Goal: Find specific page/section: Find specific page/section

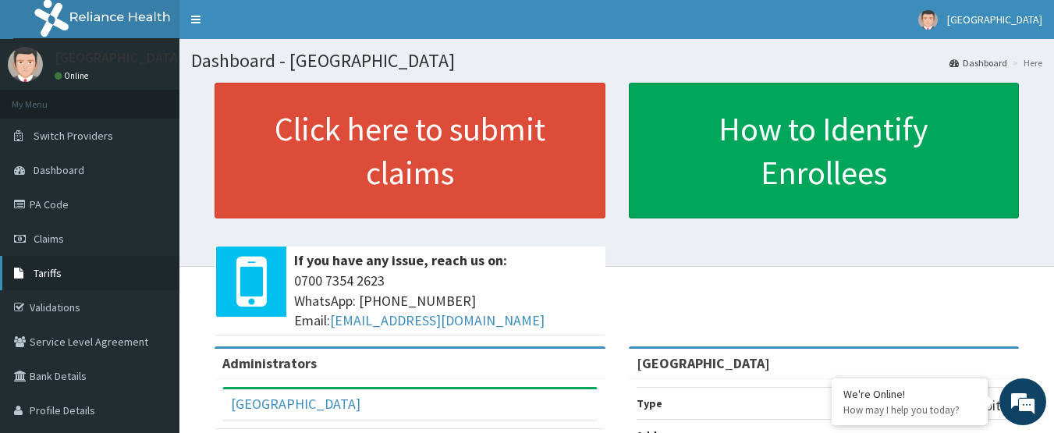
click at [88, 263] on link "Tariffs" at bounding box center [89, 273] width 179 height 34
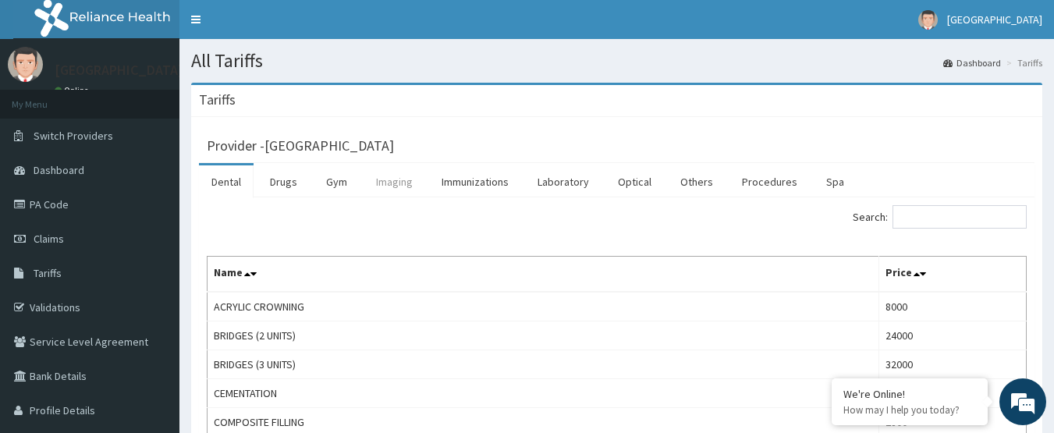
click at [383, 182] on link "Imaging" at bounding box center [394, 181] width 62 height 33
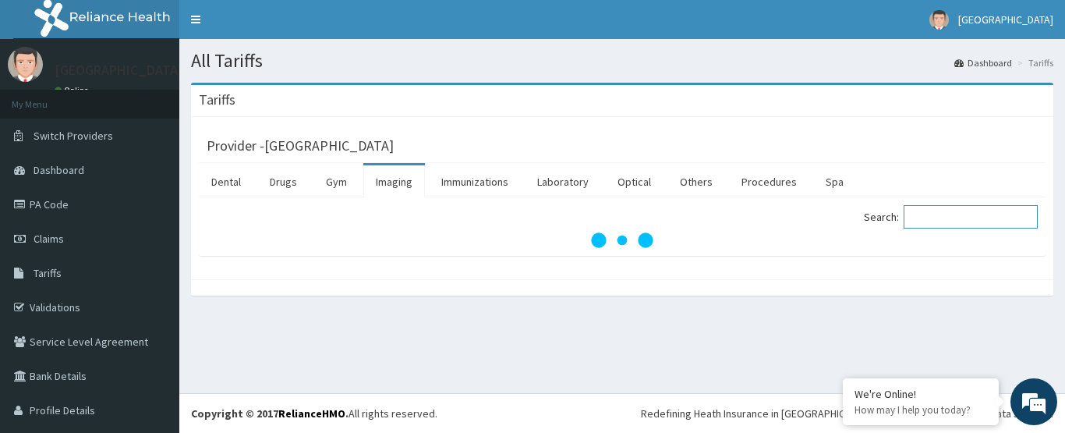
click at [936, 224] on input "Search:" at bounding box center [971, 216] width 134 height 23
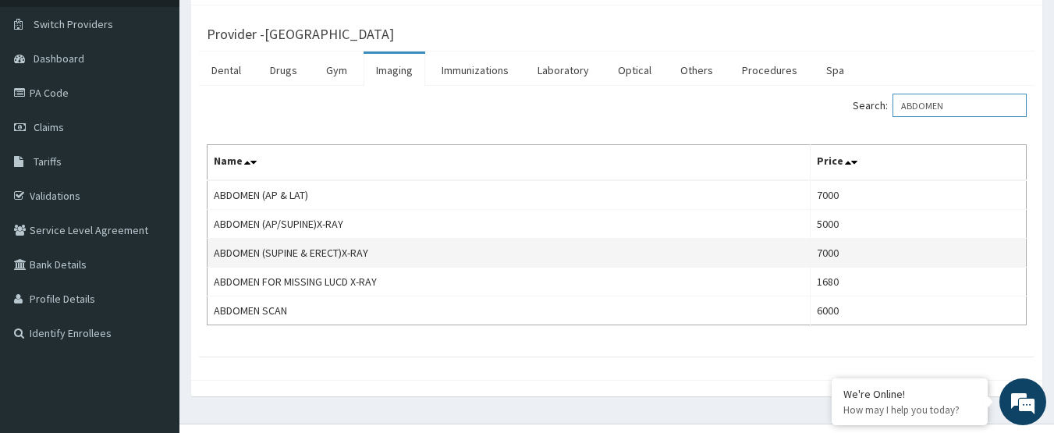
scroll to position [142, 0]
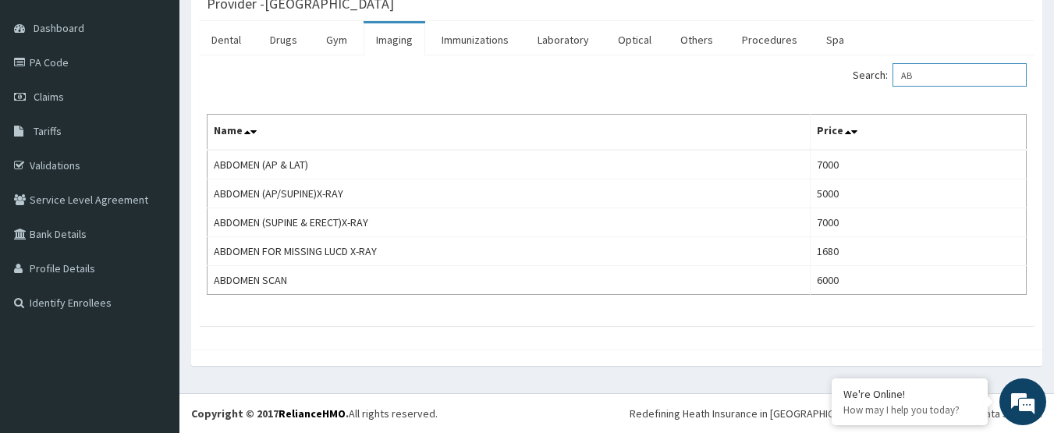
type input "A"
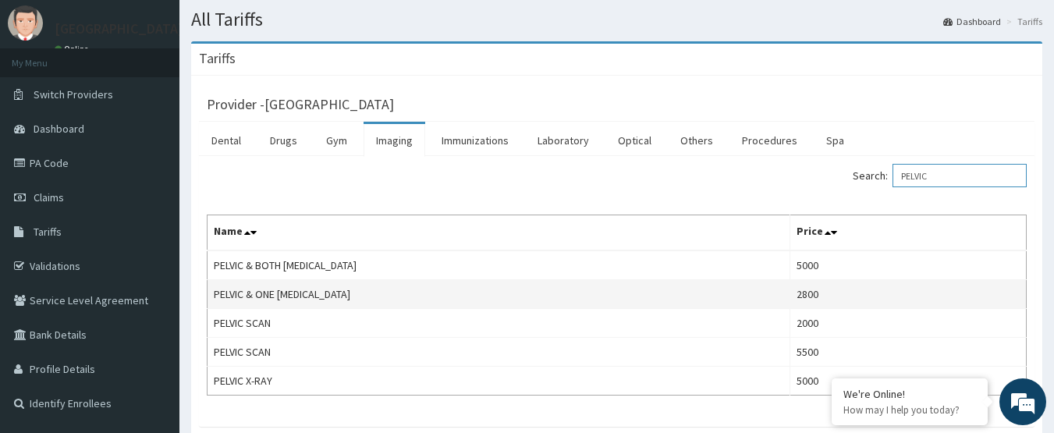
scroll to position [78, 0]
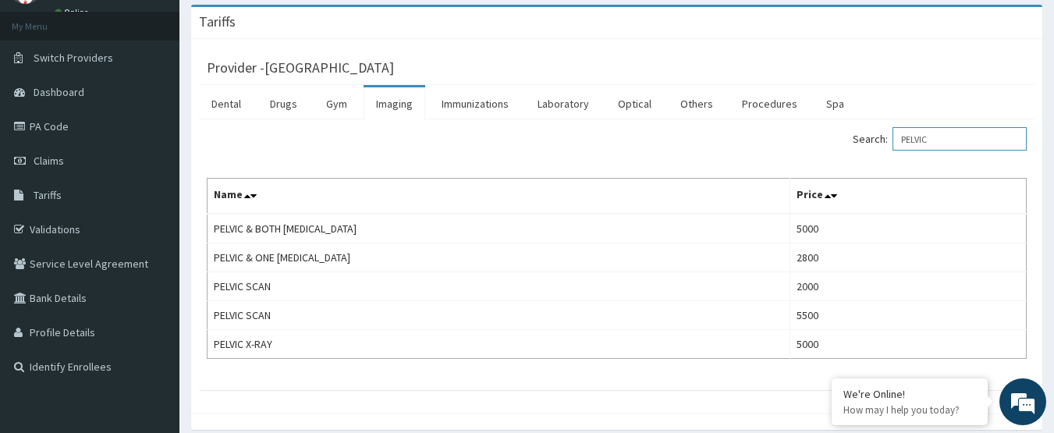
type input "PELVIC"
